Goal: Task Accomplishment & Management: Manage account settings

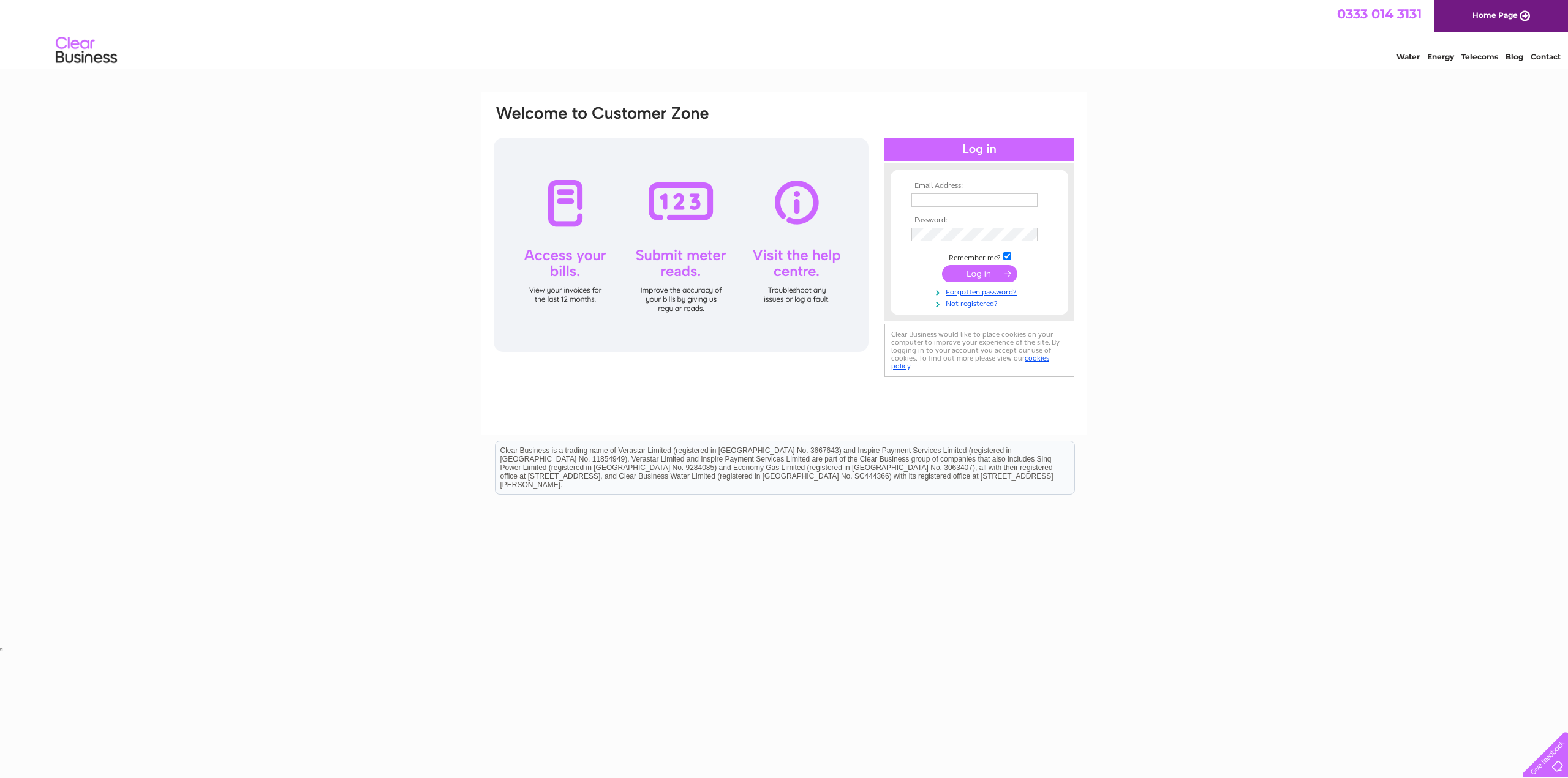
type input "jeya6168@hotmail.com"
click at [968, 276] on input "submit" at bounding box center [980, 274] width 76 height 17
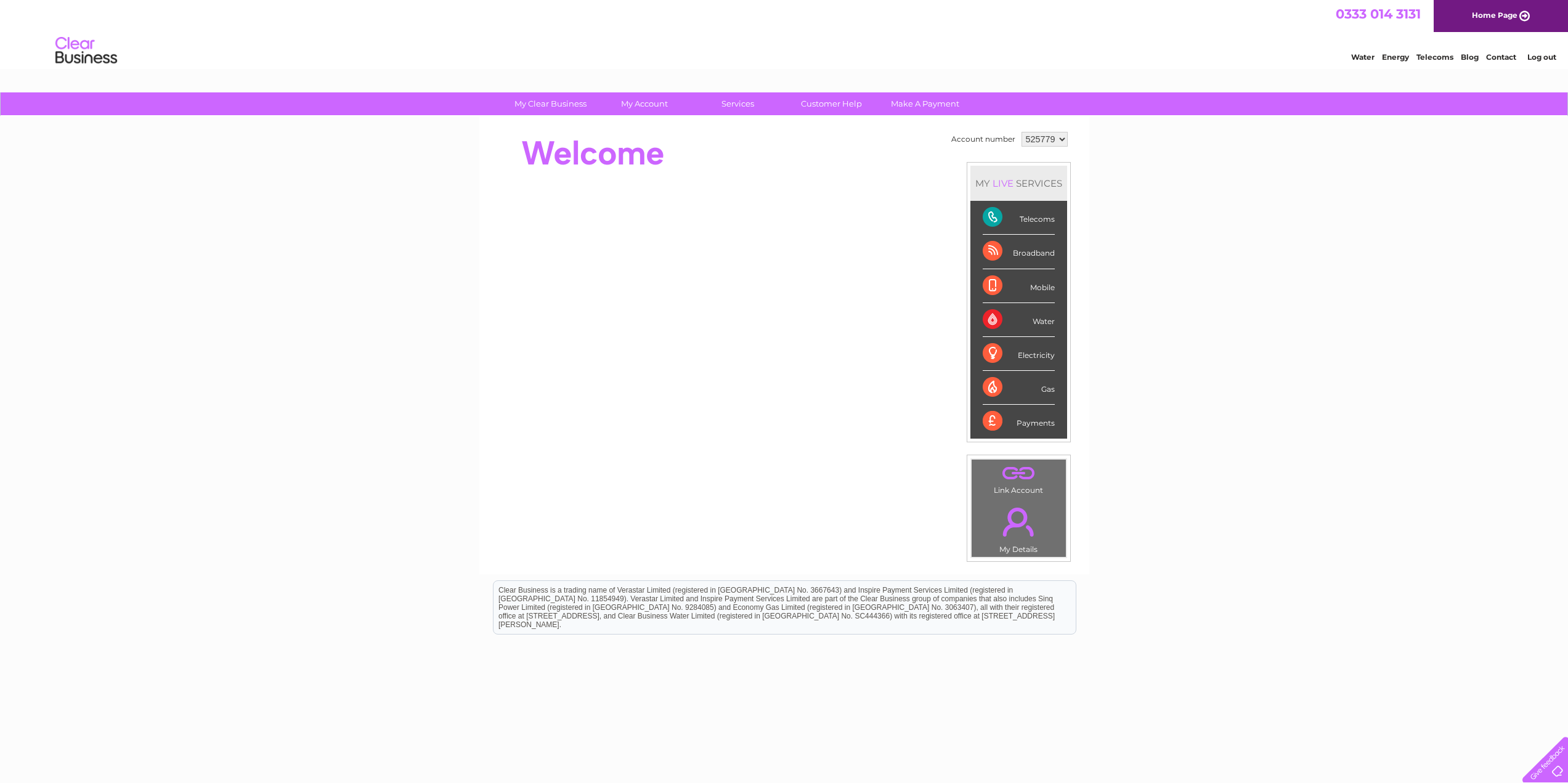
click at [994, 215] on div "Telecoms" at bounding box center [1018, 217] width 72 height 34
click at [655, 104] on link "My Account" at bounding box center [644, 104] width 102 height 23
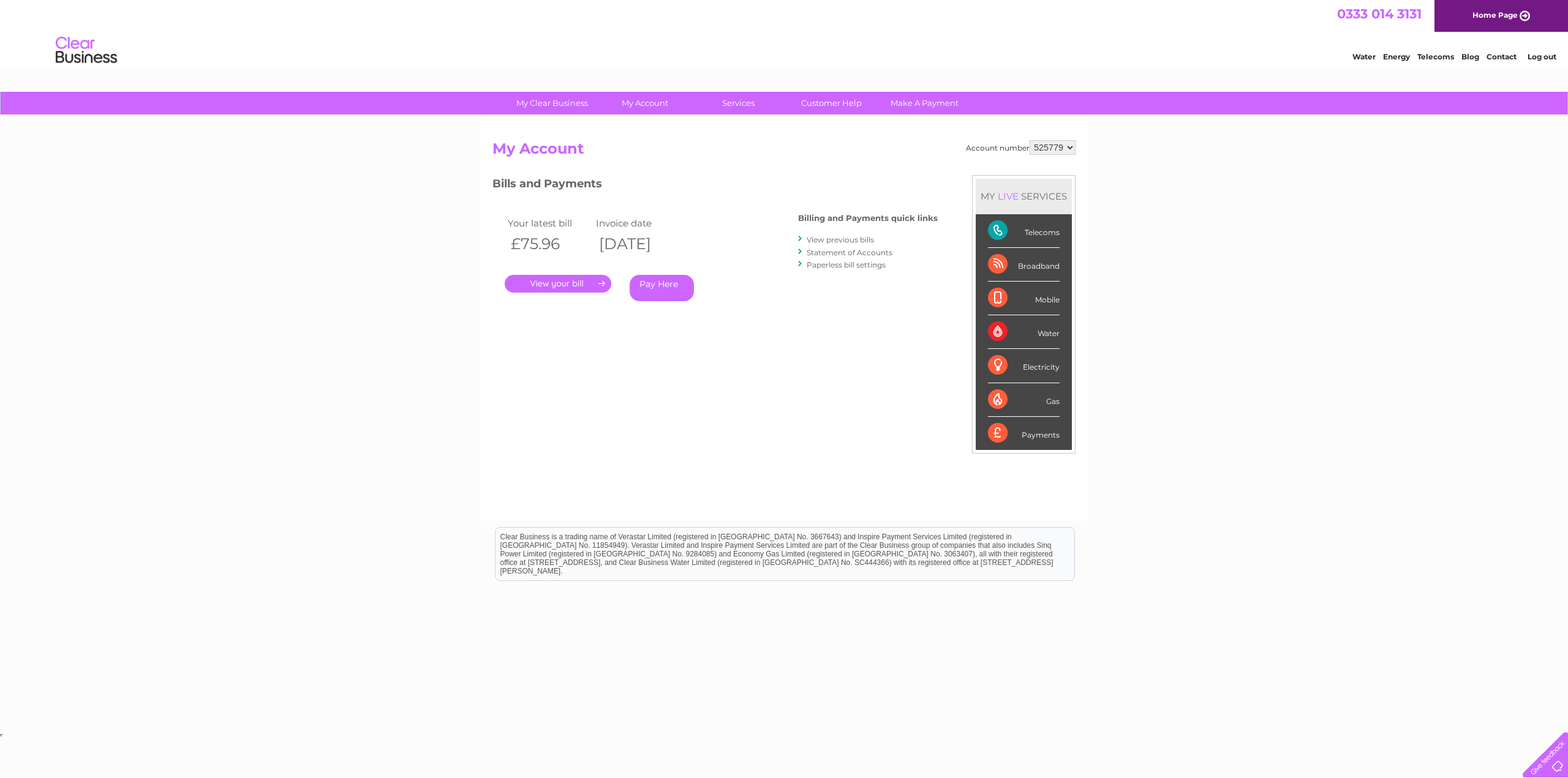
drag, startPoint x: 0, startPoint y: 0, endPoint x: 648, endPoint y: 200, distance: 678.2
click at [648, 200] on div "Bills and Payments Billing and Payments quick links View previous bills Stateme…" at bounding box center [715, 247] width 445 height 144
click at [567, 283] on link "." at bounding box center [557, 284] width 106 height 18
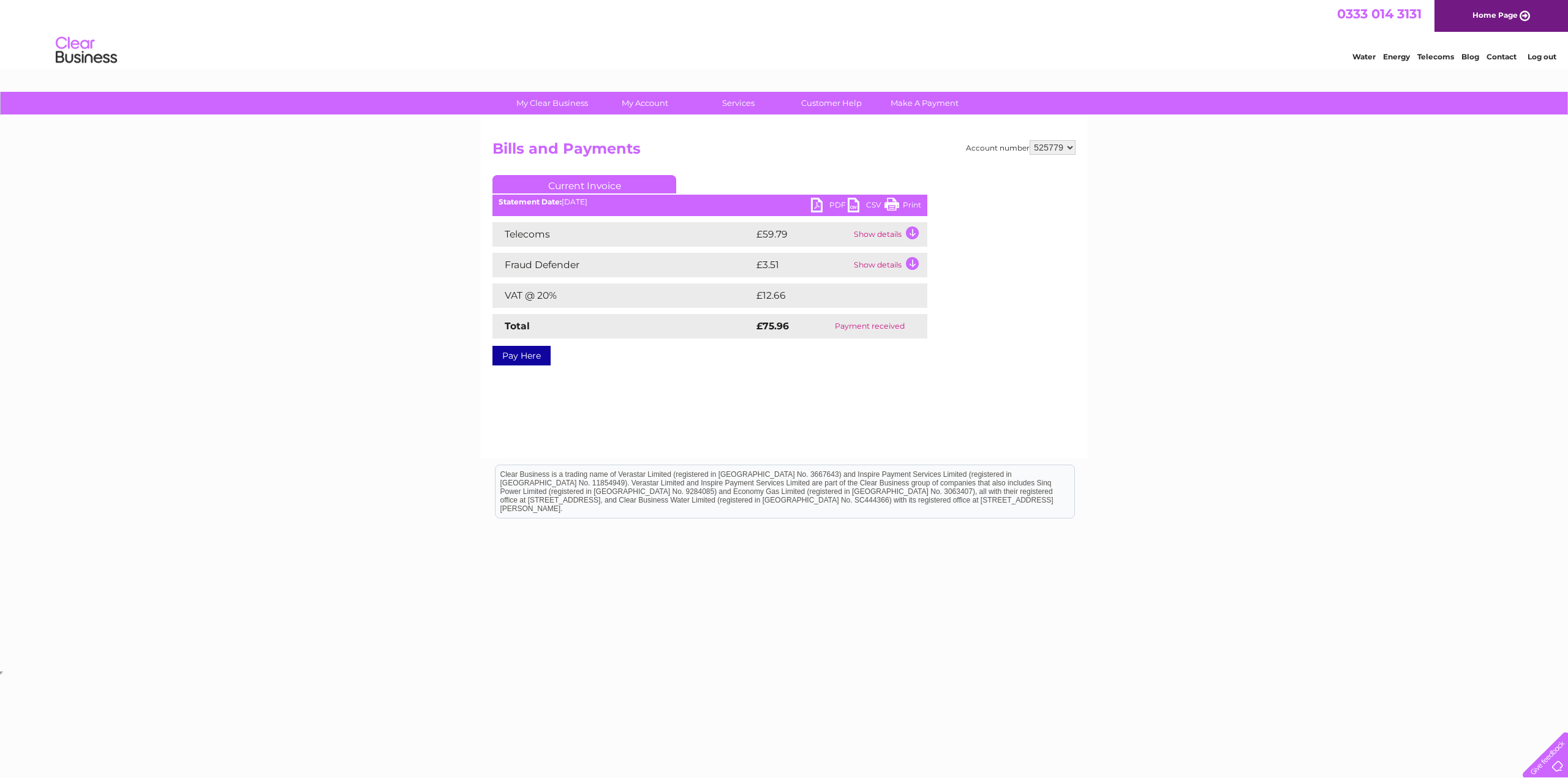
click at [819, 204] on link "PDF" at bounding box center [829, 207] width 37 height 18
drag, startPoint x: 1410, startPoint y: 553, endPoint x: 1407, endPoint y: 546, distance: 7.6
click at [1409, 537] on html "Clear Business is a trading name of Verastar Limited (registered in [GEOGRAPHIC…" at bounding box center [784, 497] width 1568 height 78
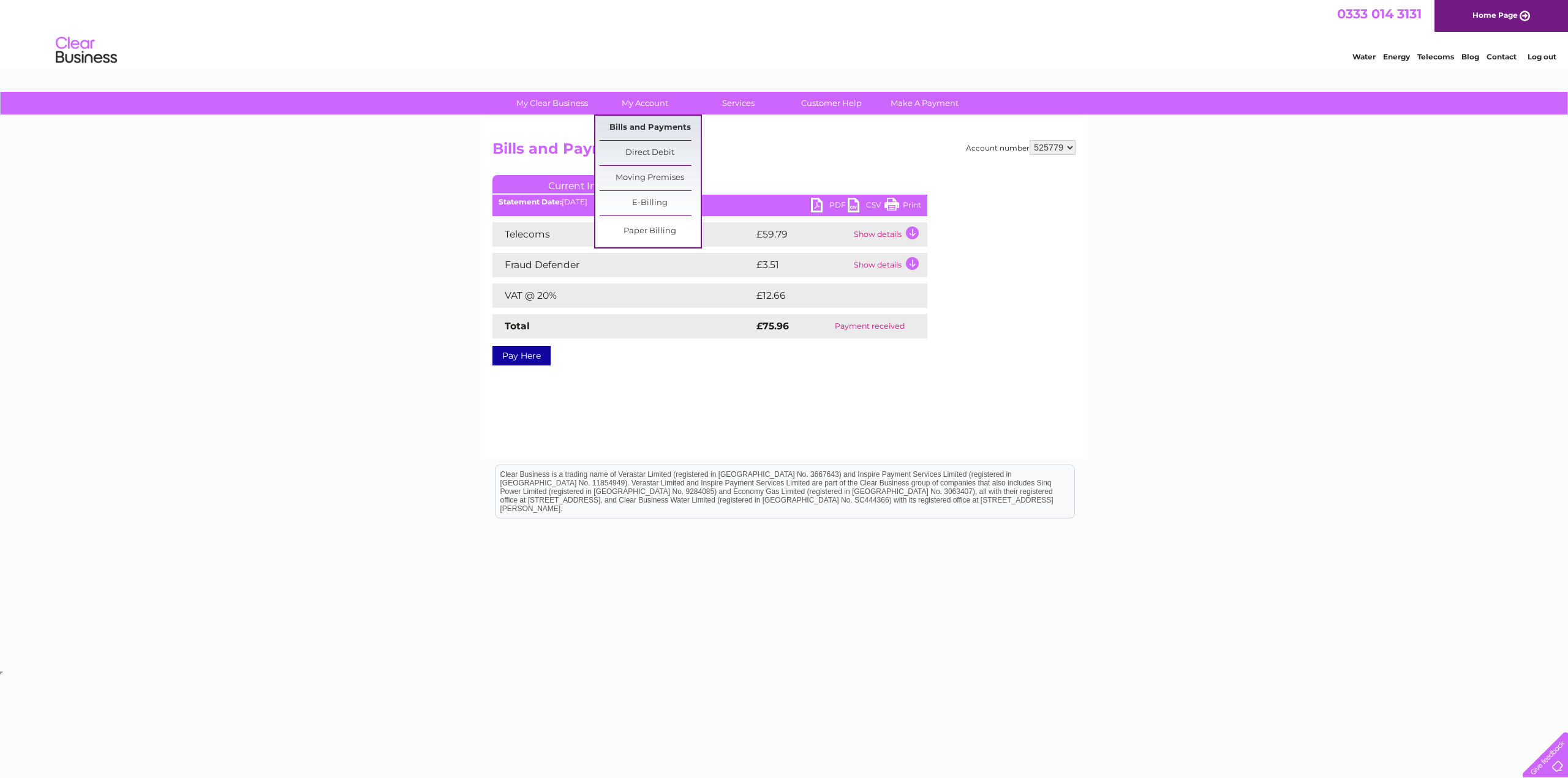
click at [655, 127] on link "Bills and Payments" at bounding box center [650, 128] width 101 height 24
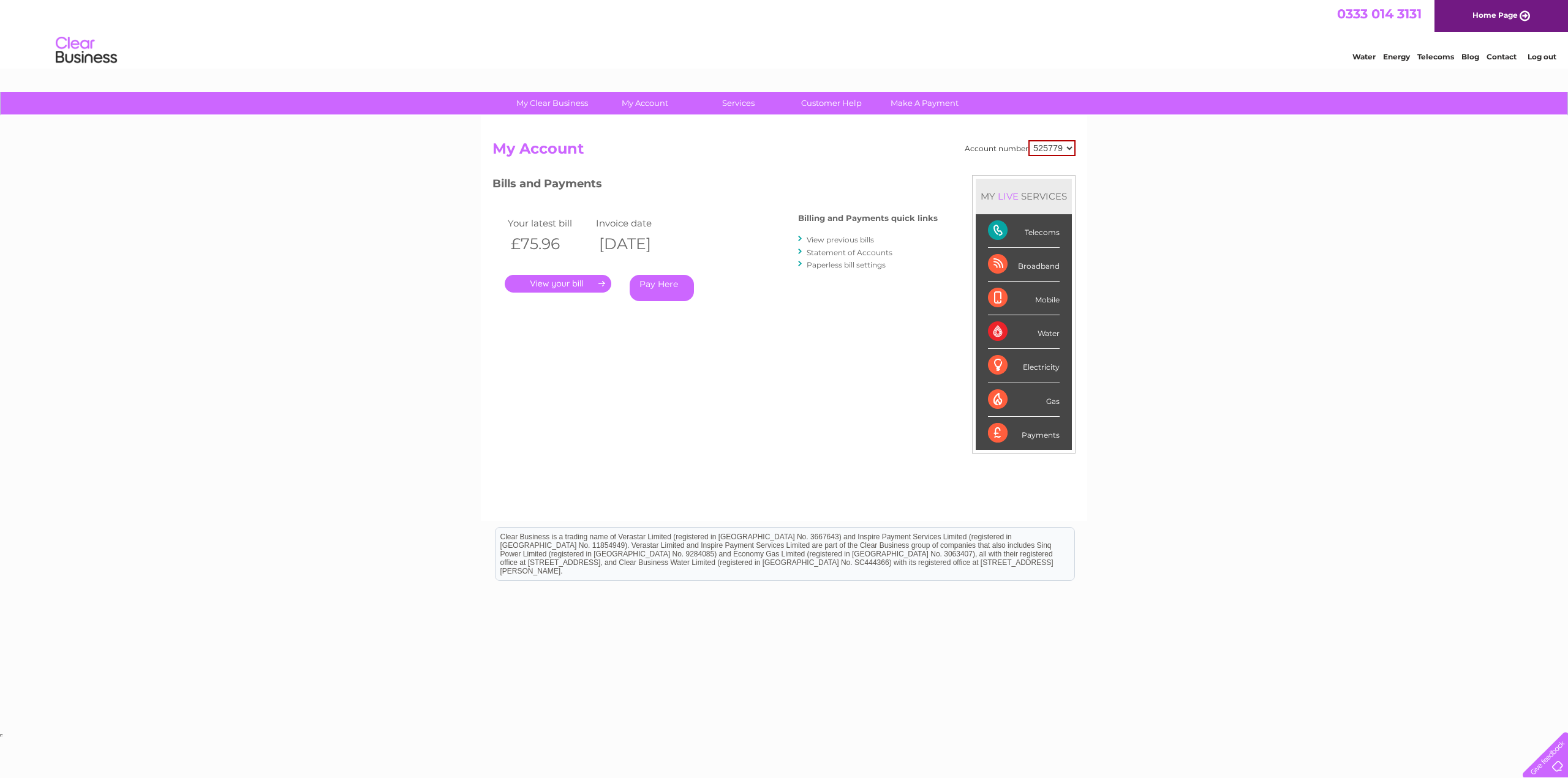
click at [850, 238] on link "View previous bills" at bounding box center [840, 240] width 67 height 9
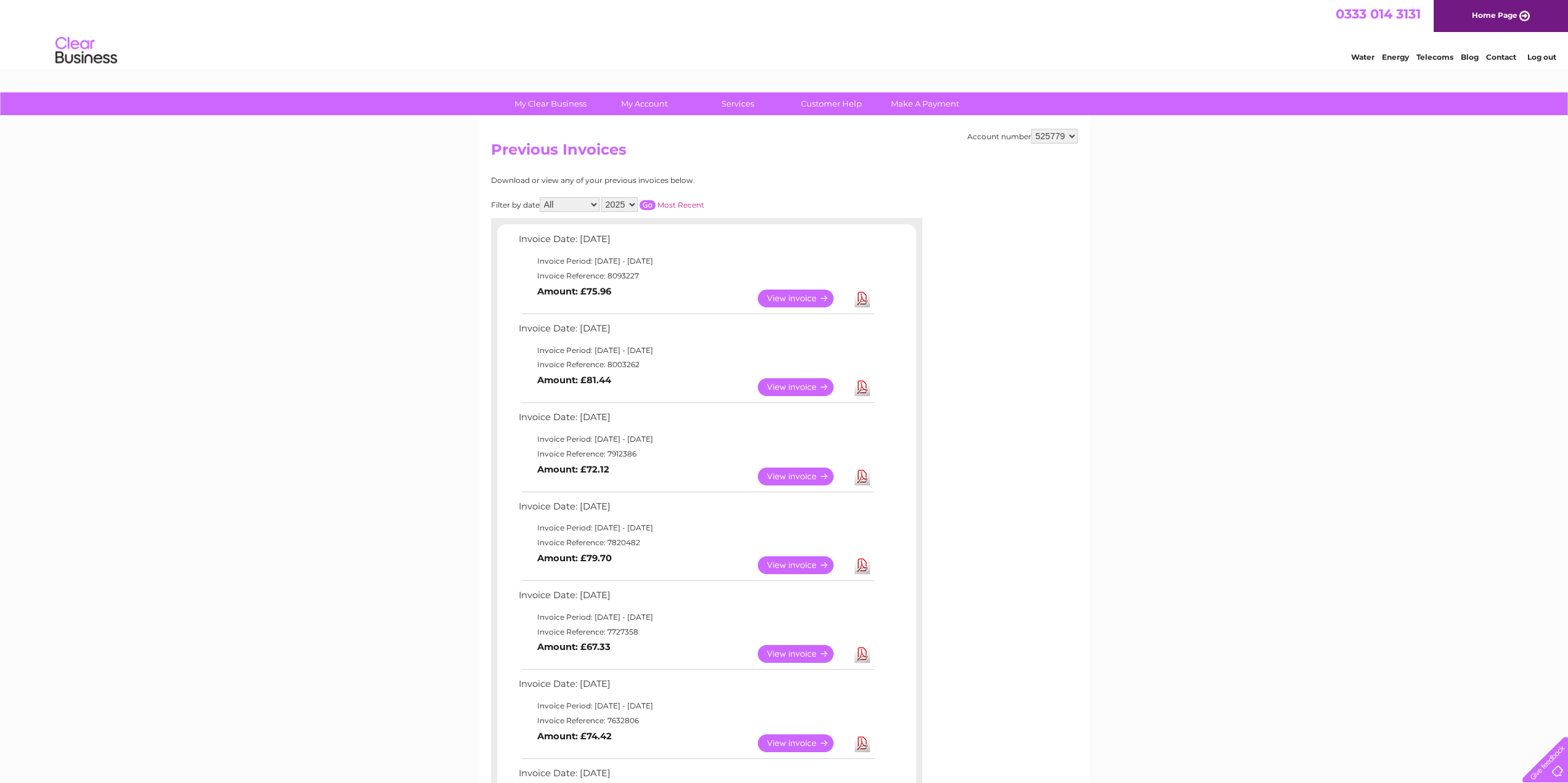
click at [865, 387] on link "Download" at bounding box center [862, 387] width 15 height 18
click at [805, 386] on link "View" at bounding box center [803, 387] width 90 height 18
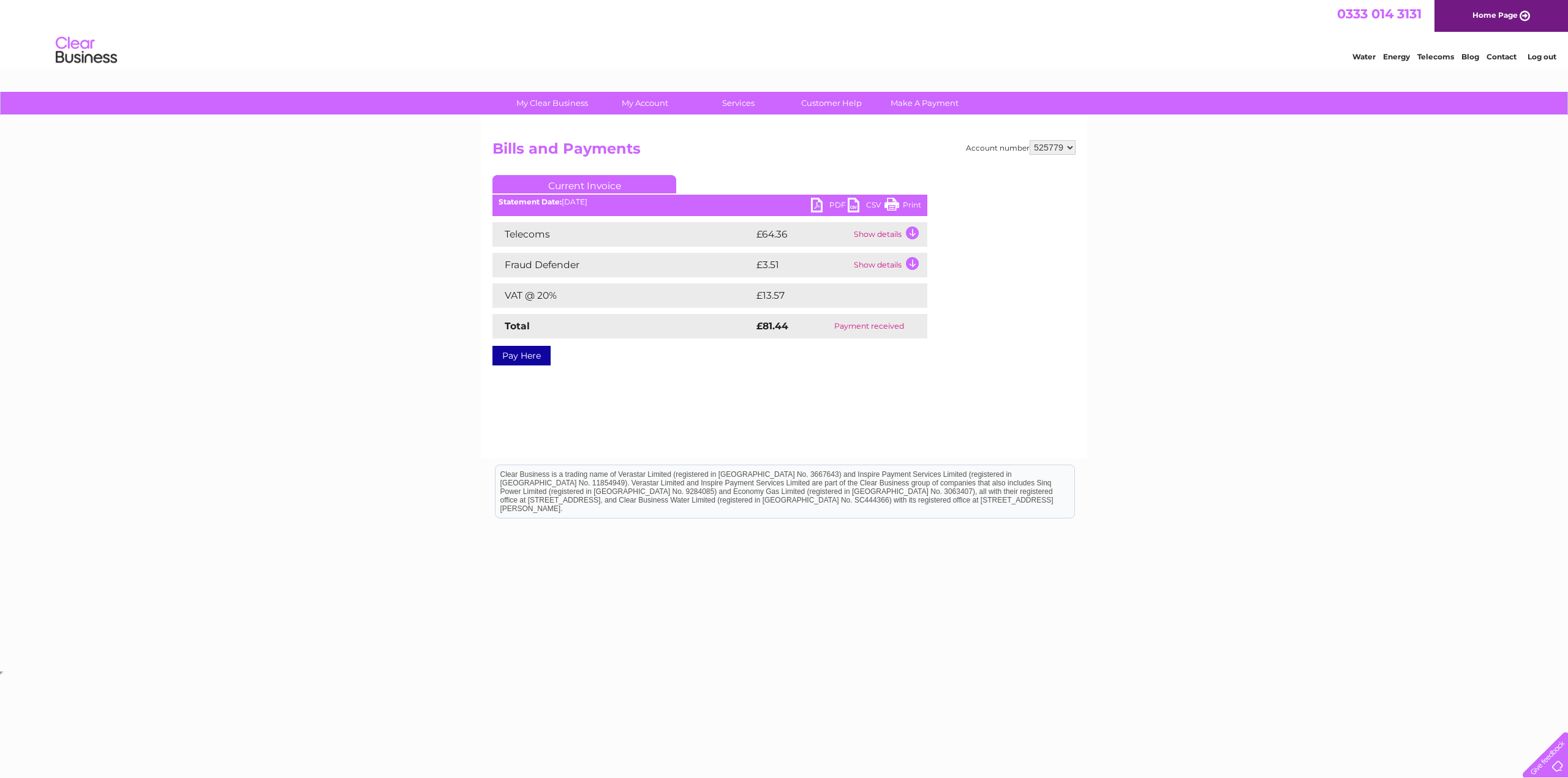
drag, startPoint x: 0, startPoint y: 0, endPoint x: 1284, endPoint y: 351, distance: 1331.1
click at [1284, 351] on div "My Clear Business Login Details My Details My Preferences Link Account My Accou…" at bounding box center [784, 380] width 1568 height 576
click at [897, 202] on link "Print" at bounding box center [903, 207] width 37 height 18
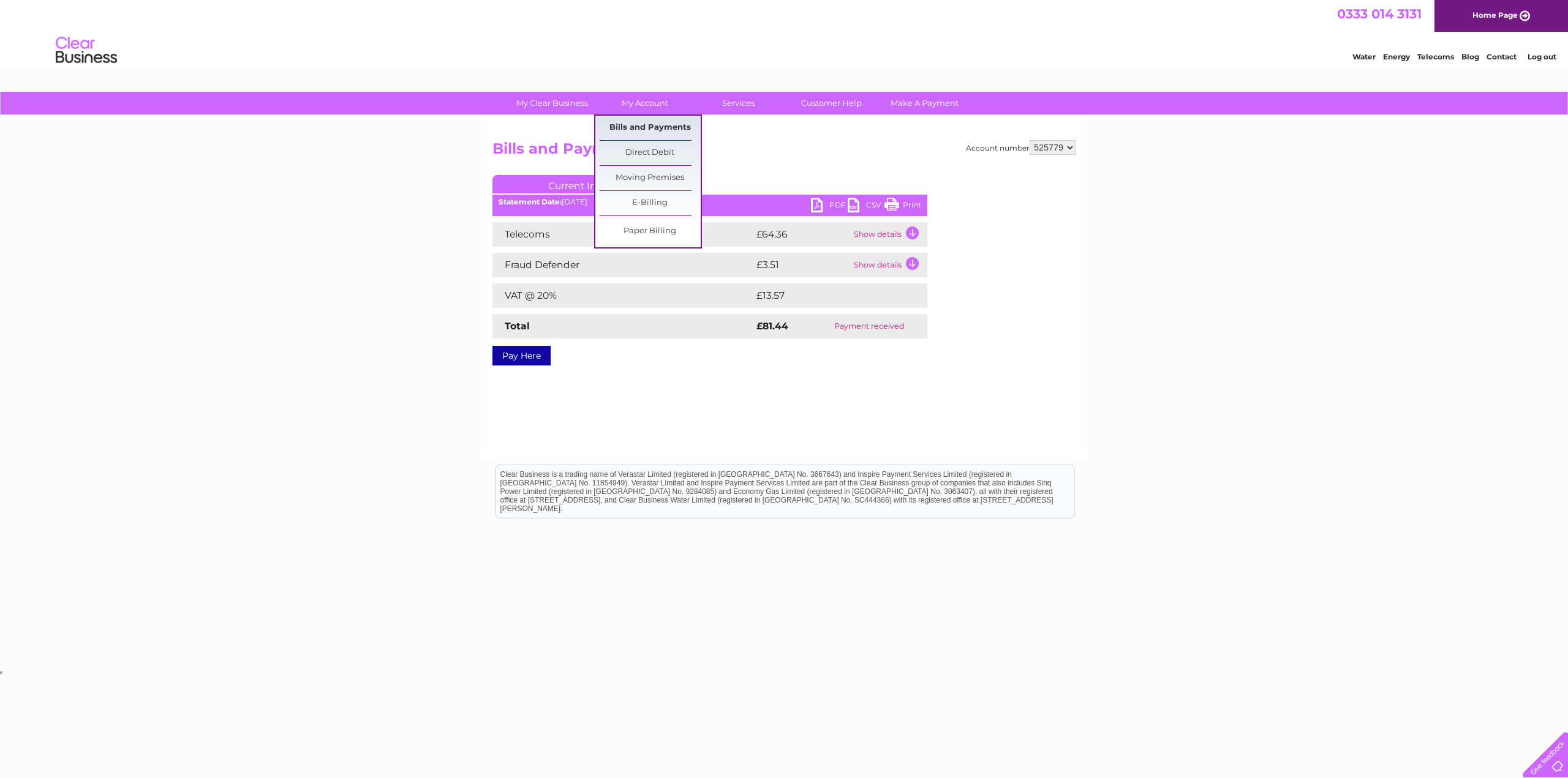
click at [648, 125] on link "Bills and Payments" at bounding box center [650, 128] width 101 height 24
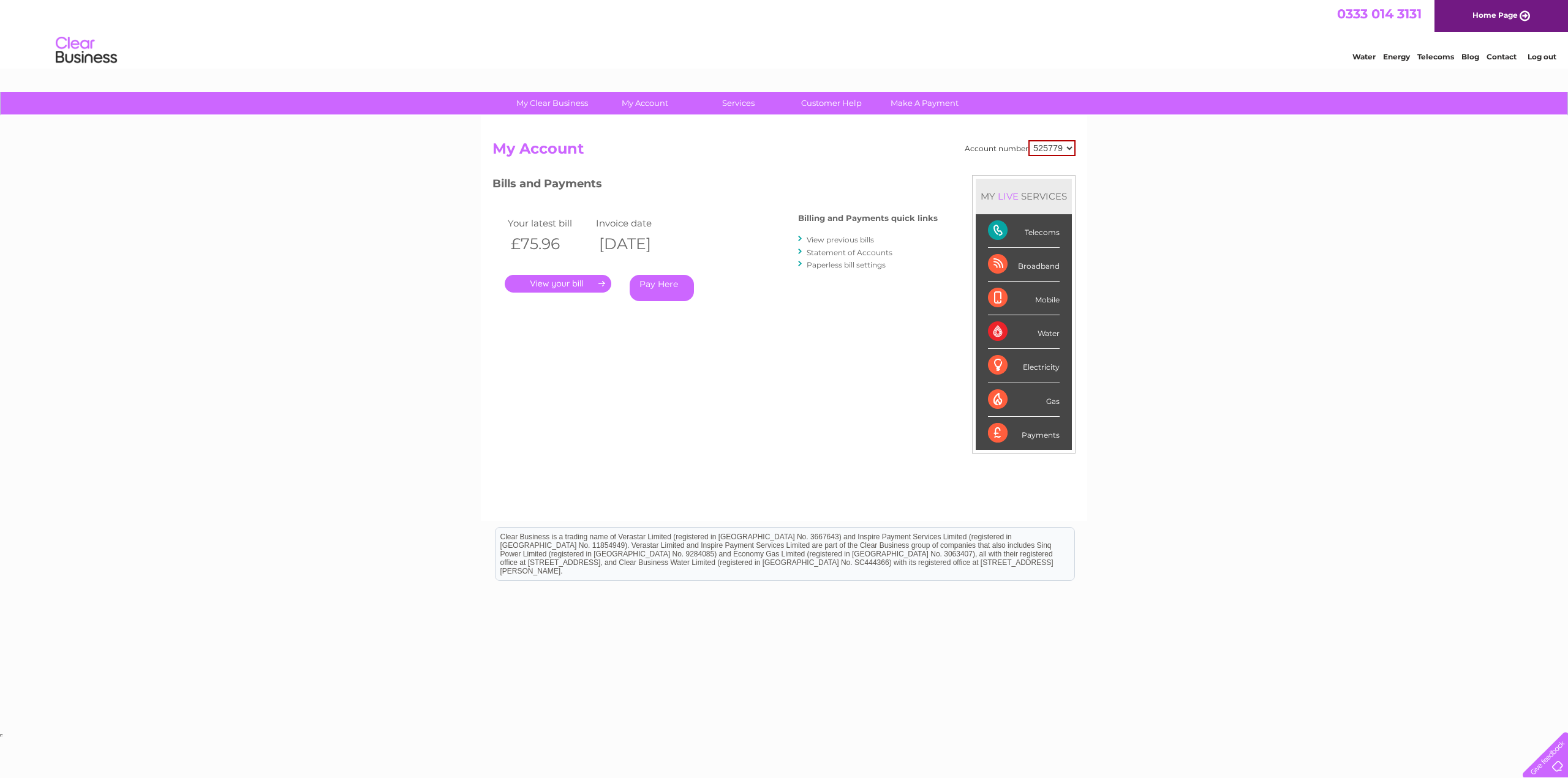
click at [836, 241] on link "View previous bills" at bounding box center [840, 240] width 67 height 9
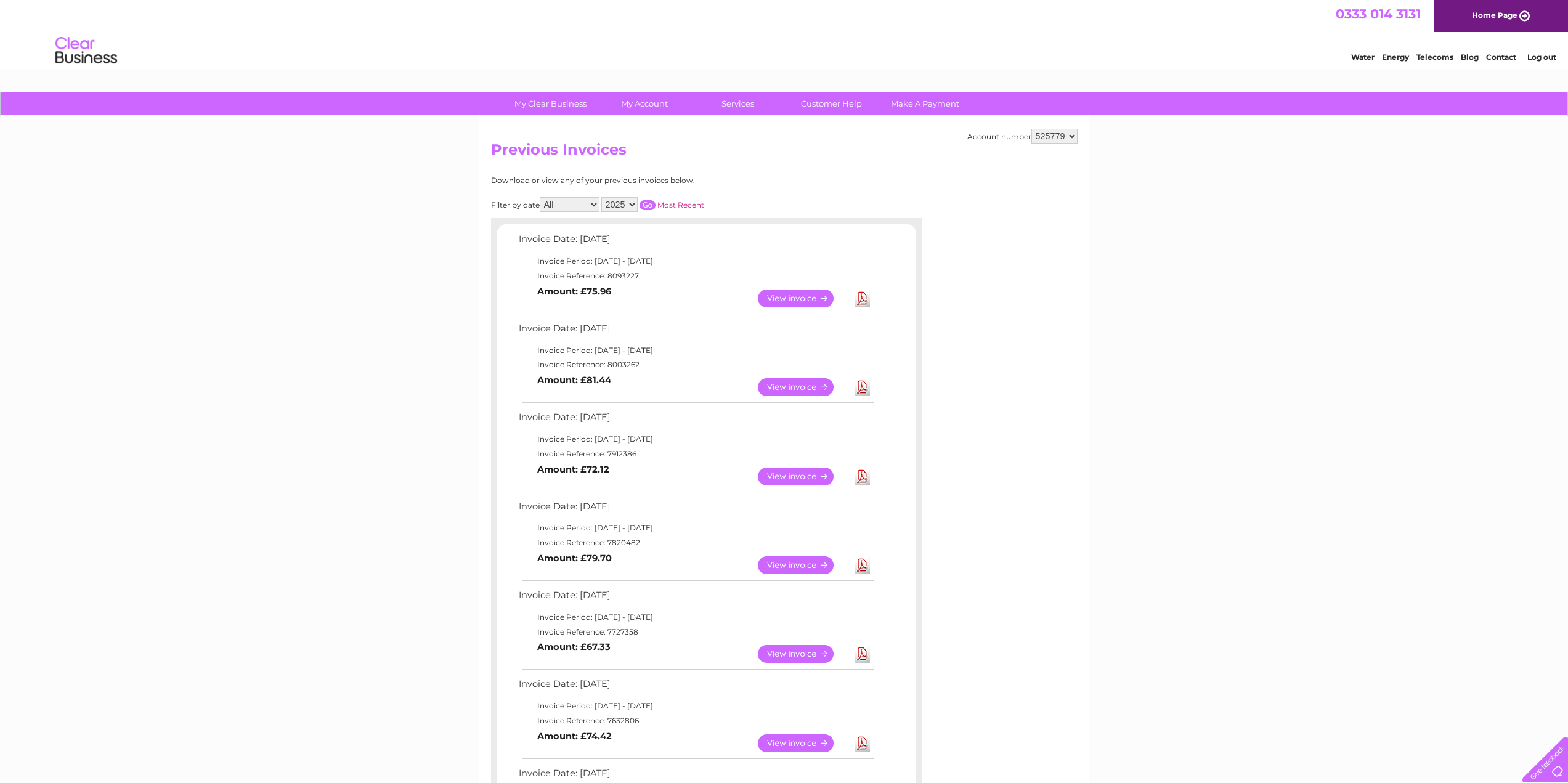
click at [811, 471] on link "View" at bounding box center [803, 477] width 90 height 18
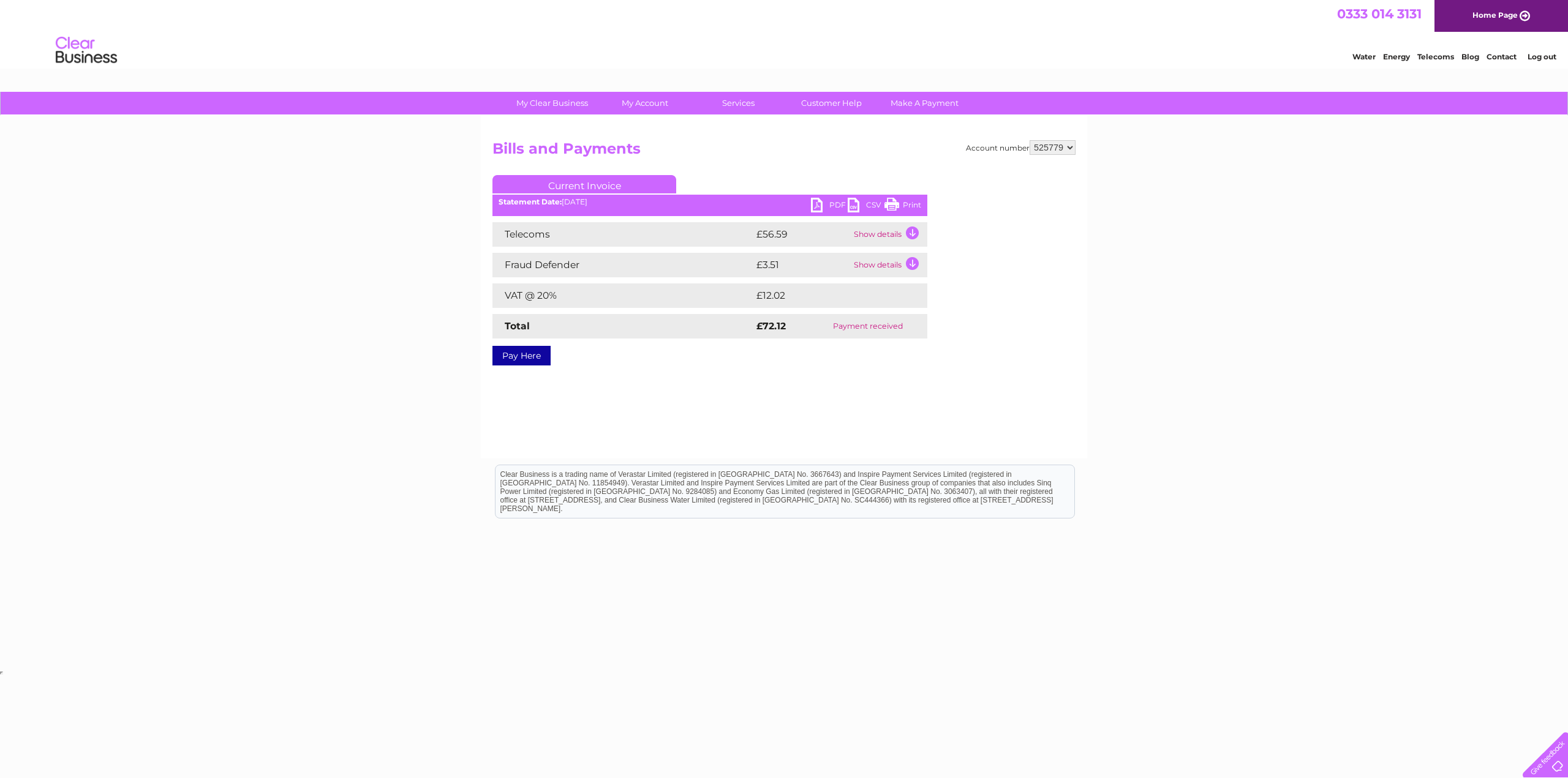
click at [894, 201] on link "Print" at bounding box center [903, 207] width 37 height 18
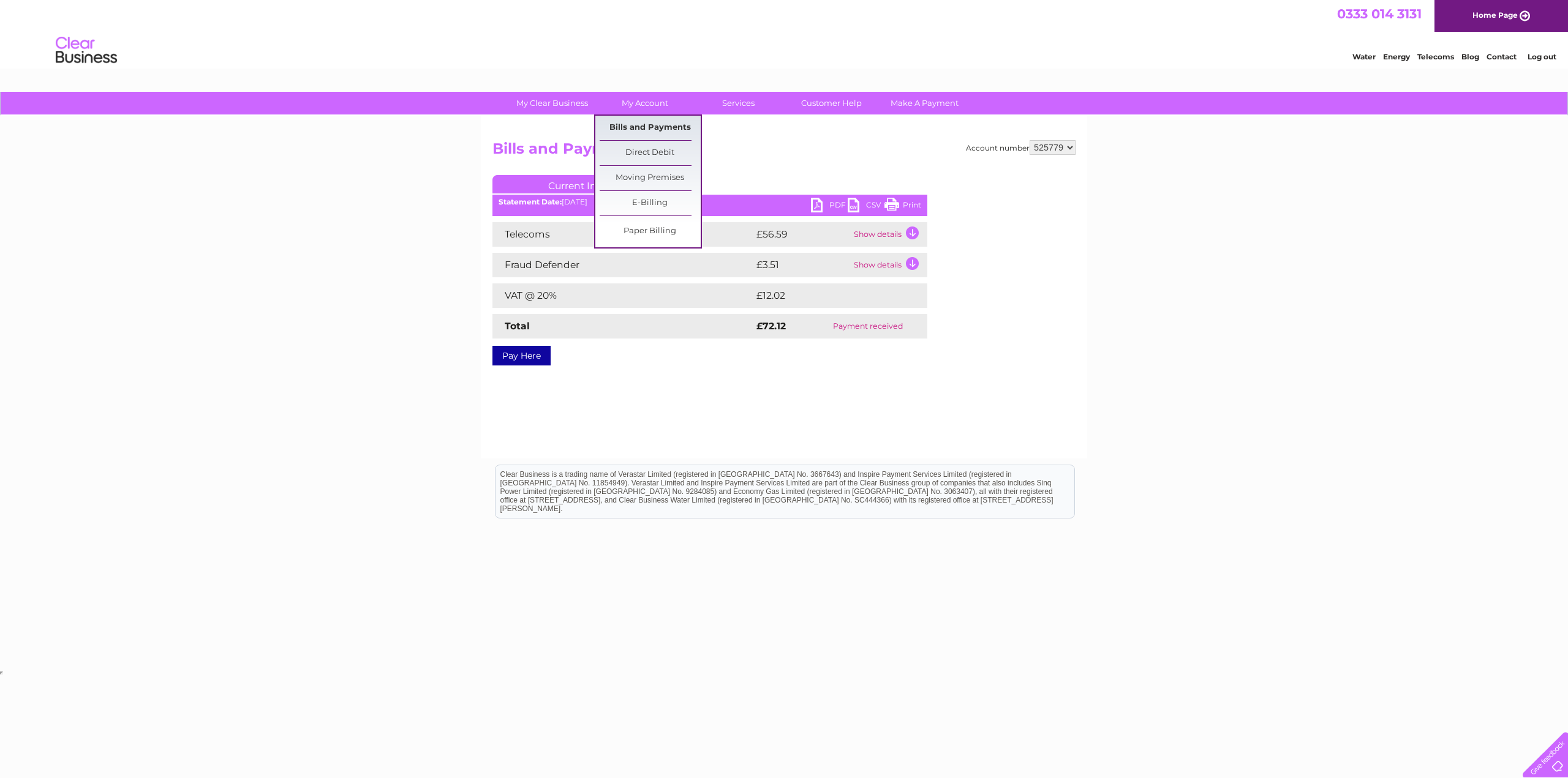
click at [657, 126] on link "Bills and Payments" at bounding box center [650, 128] width 101 height 24
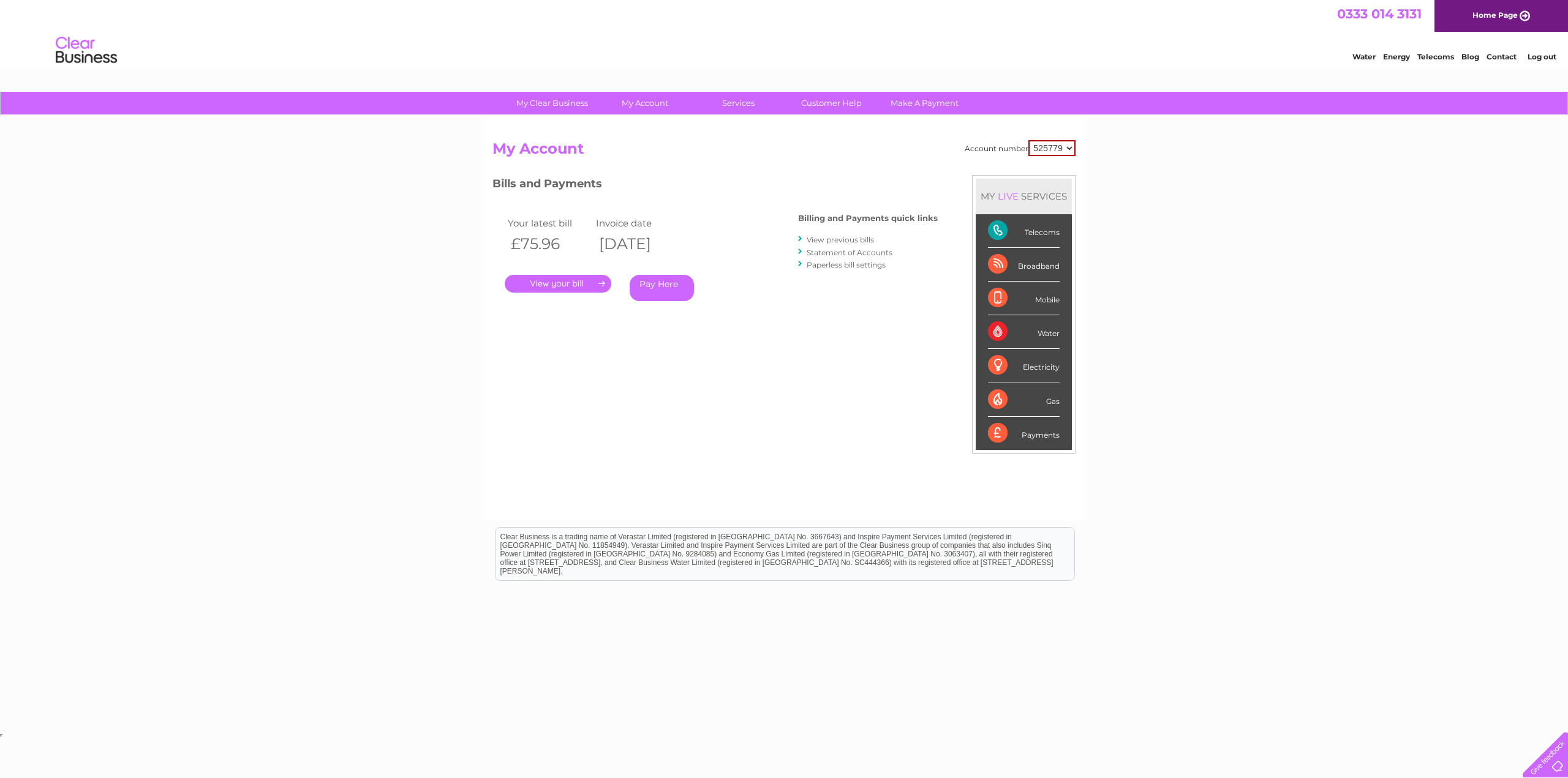
click at [831, 243] on link "View previous bills" at bounding box center [840, 240] width 67 height 9
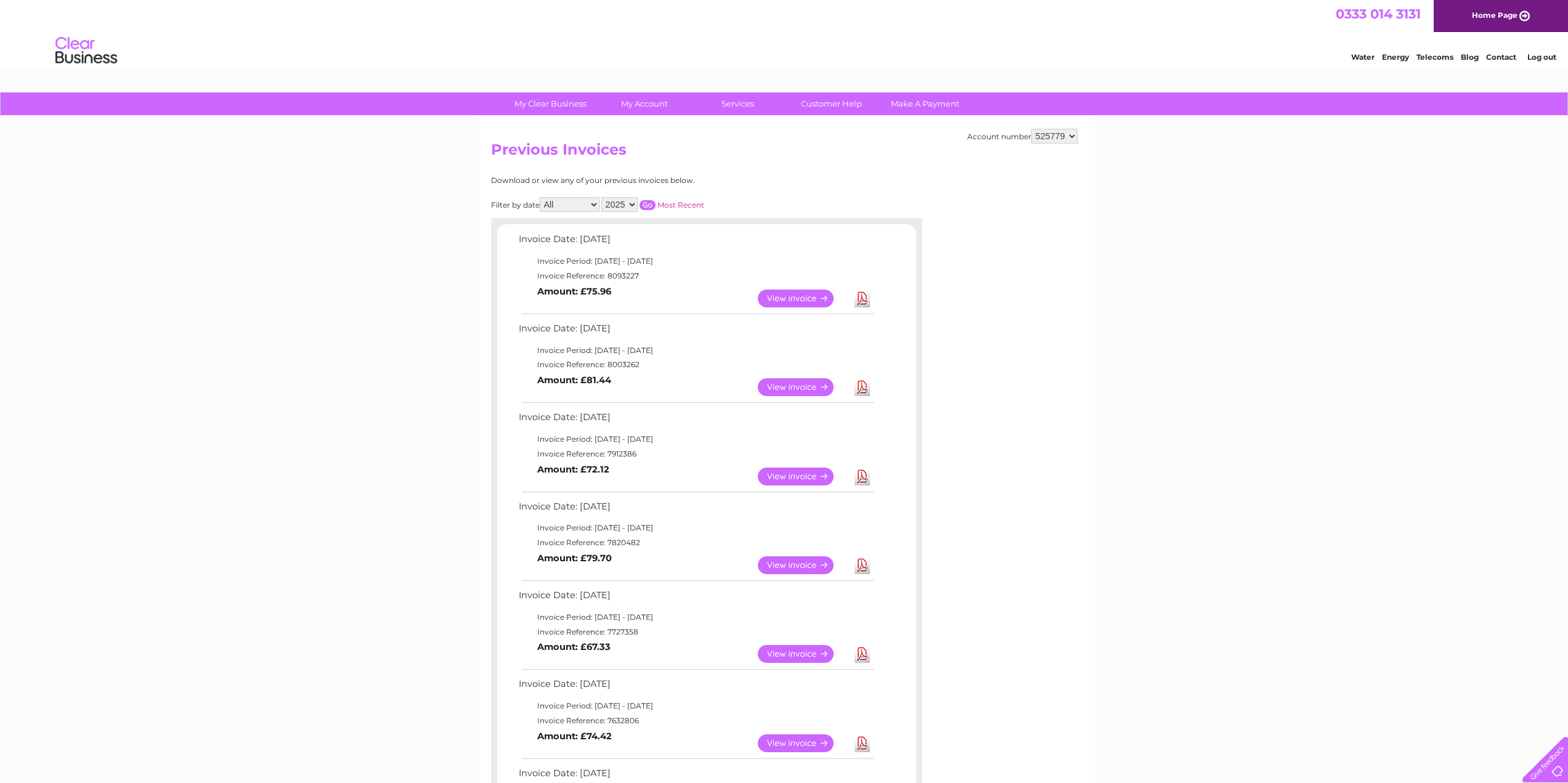
click at [808, 564] on link "View" at bounding box center [803, 566] width 90 height 18
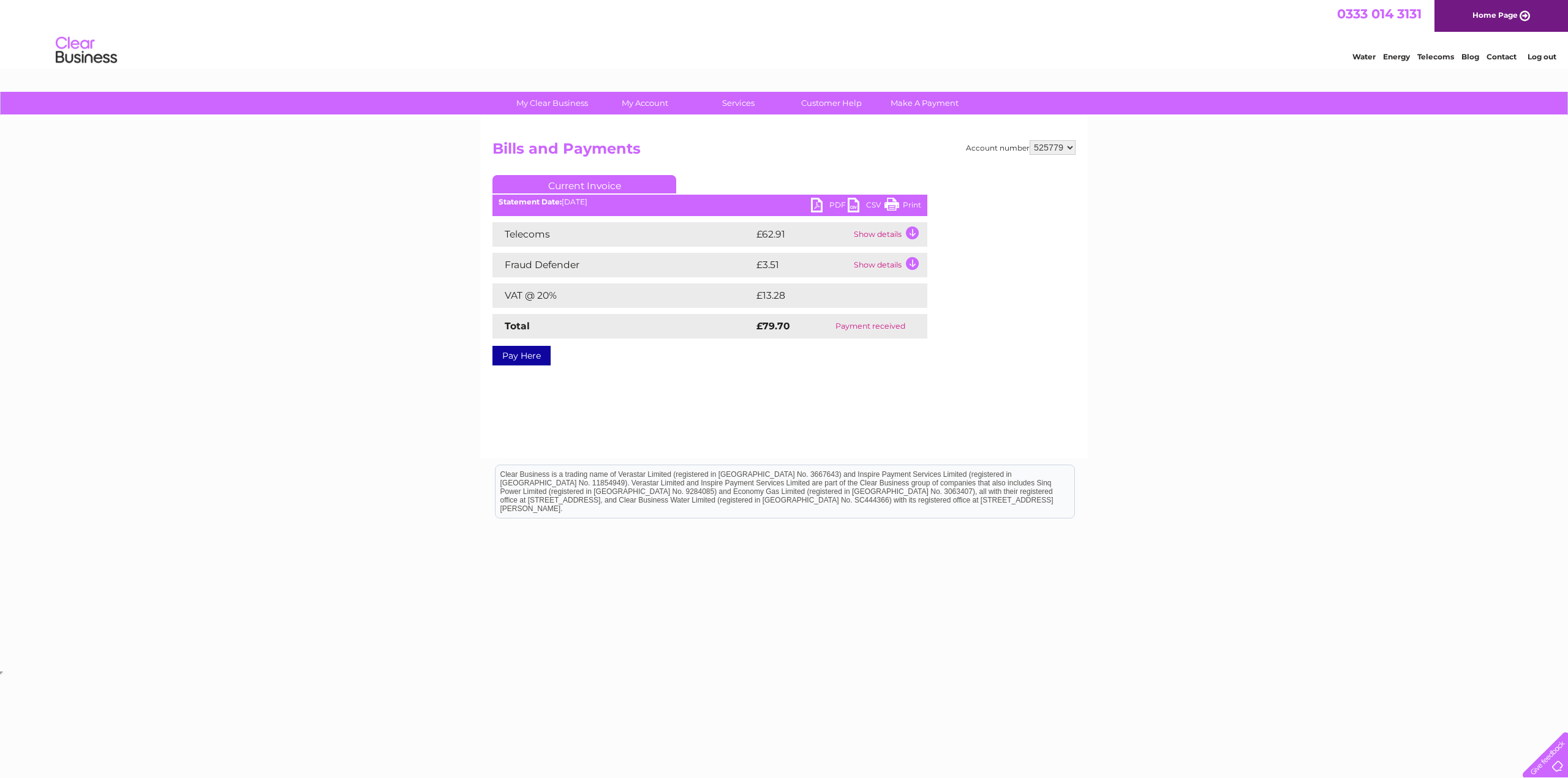
click at [855, 204] on link "CSV" at bounding box center [866, 207] width 37 height 18
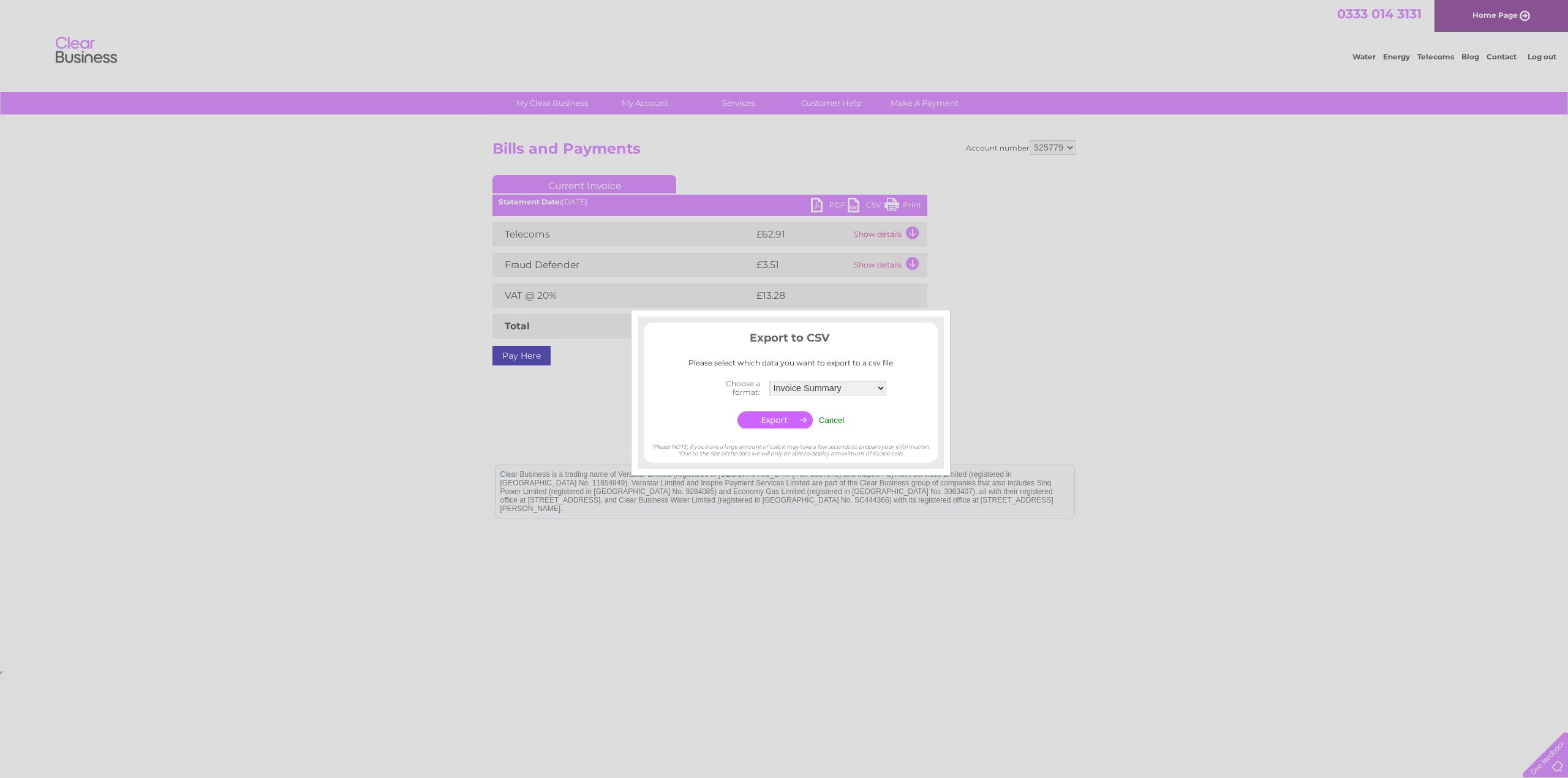
click at [826, 416] on input "Cancel" at bounding box center [832, 421] width 26 height 9
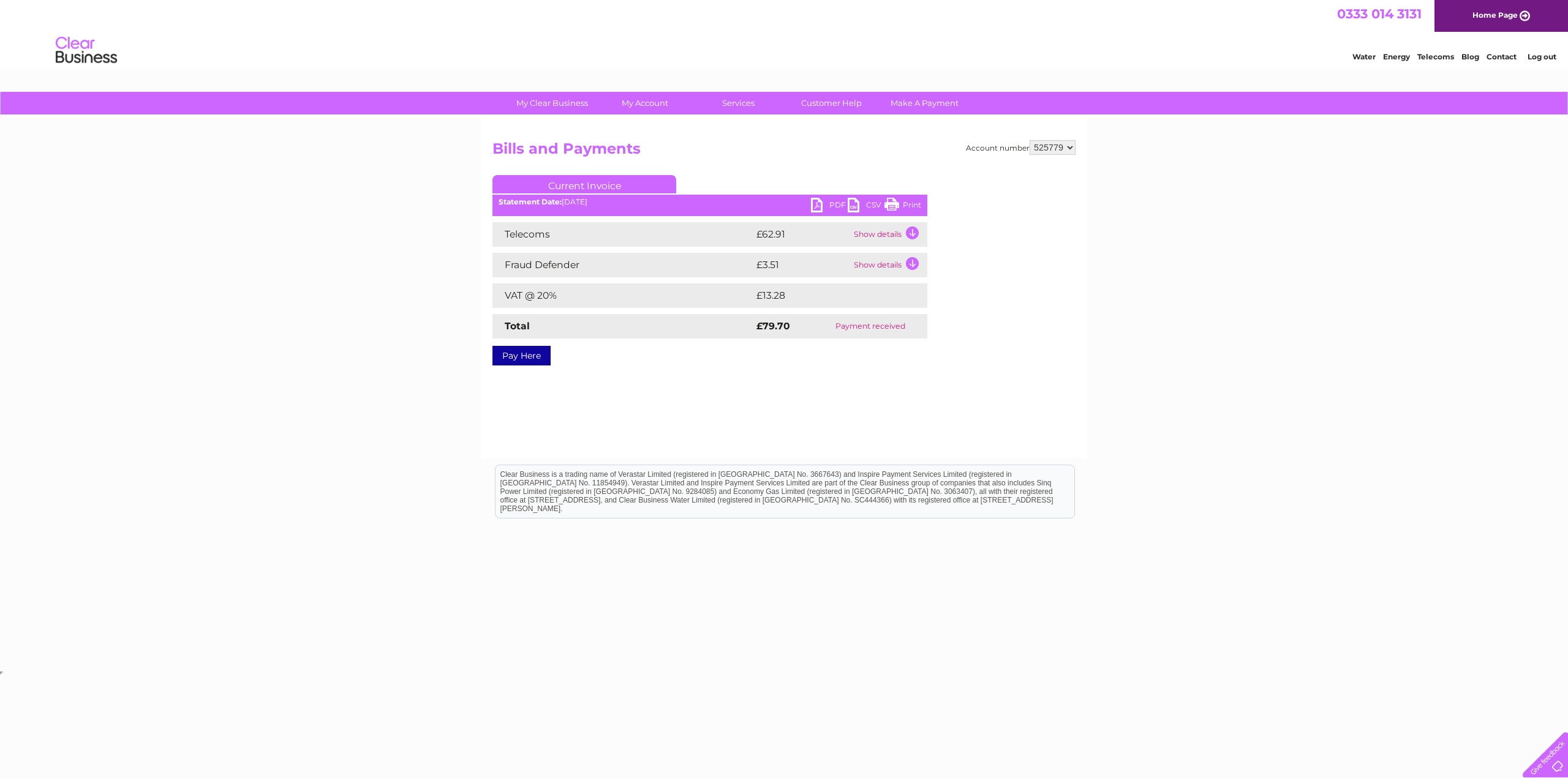
click at [896, 203] on link "Print" at bounding box center [903, 207] width 37 height 18
